Goal: Information Seeking & Learning: Learn about a topic

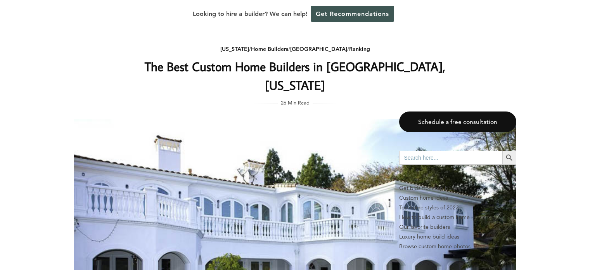
scroll to position [7489, 0]
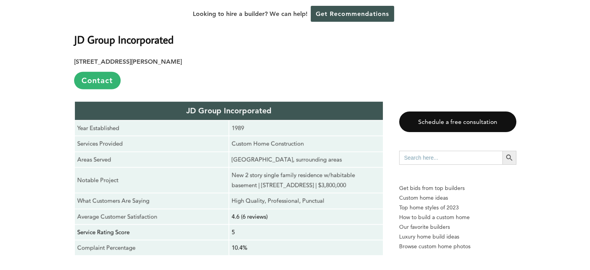
scroll to position [7993, 0]
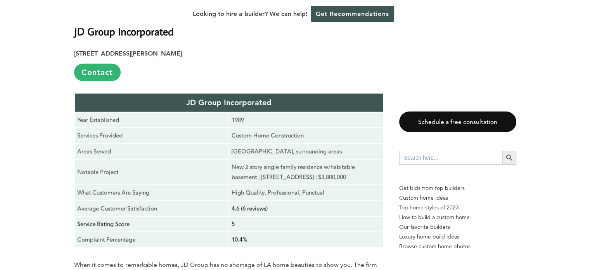
drag, startPoint x: 156, startPoint y: 118, endPoint x: 72, endPoint y: 117, distance: 83.8
copy strong "Ranking Methodology"
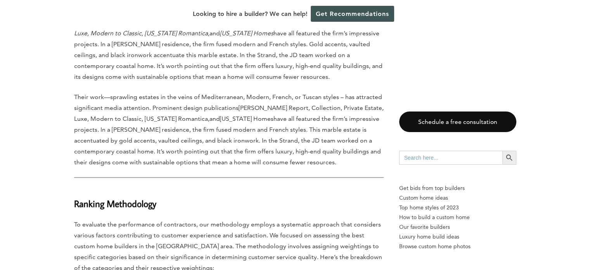
scroll to position [8420, 0]
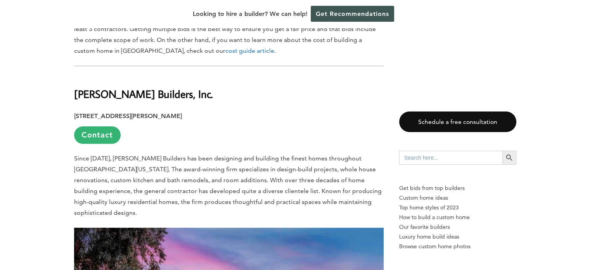
scroll to position [582, 0]
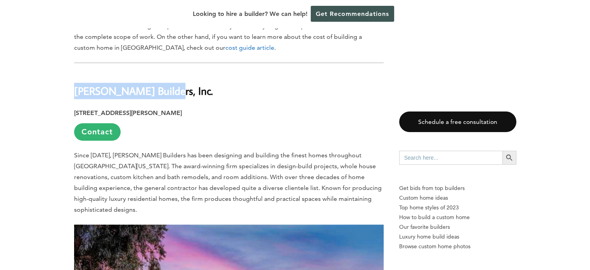
drag, startPoint x: 156, startPoint y: 64, endPoint x: 74, endPoint y: 62, distance: 81.9
click at [74, 84] on b "[PERSON_NAME] Builders, Inc." at bounding box center [143, 91] width 139 height 14
copy b "[PERSON_NAME] Builders, Inc."
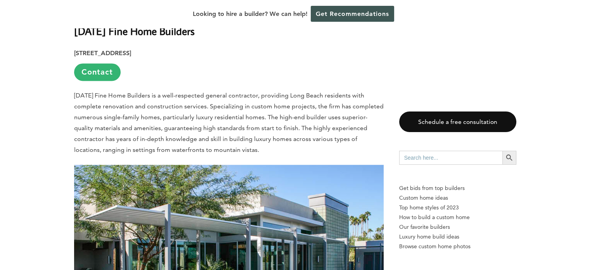
scroll to position [1009, 0]
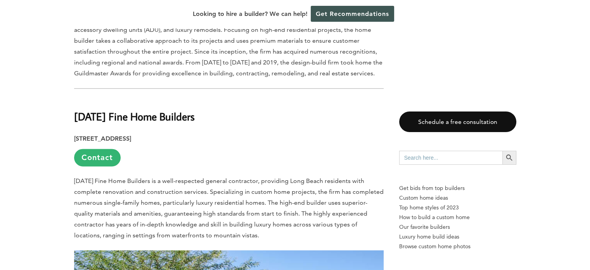
drag, startPoint x: 207, startPoint y: 77, endPoint x: 76, endPoint y: 77, distance: 130.8
click at [76, 109] on b "[DATE] Fine Home Builders" at bounding box center [134, 116] width 121 height 14
copy b "[DATE] Fine Home Builders"
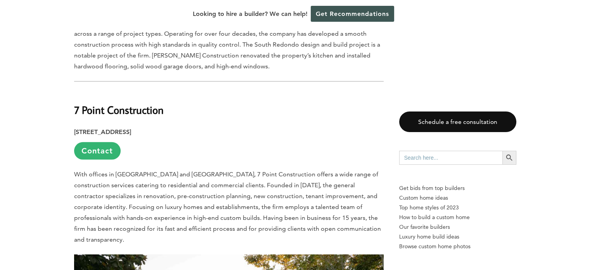
scroll to position [2289, 0]
